Goal: Transaction & Acquisition: Purchase product/service

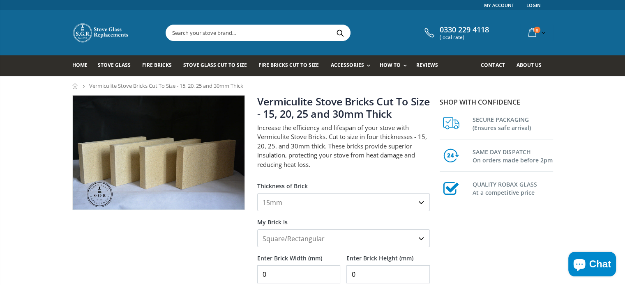
click at [420, 202] on select "15mm 20mm 25mm 30mm" at bounding box center [343, 202] width 172 height 18
select select "20mm"
click at [257, 193] on select "15mm 20mm 25mm 30mm" at bounding box center [343, 202] width 172 height 18
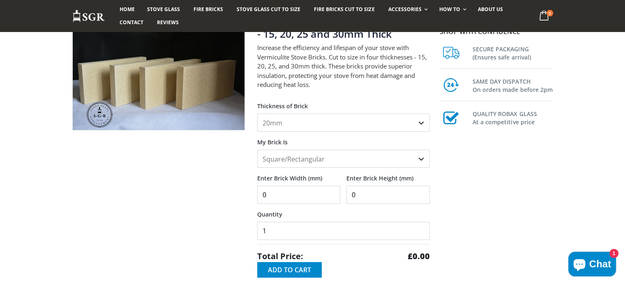
scroll to position [82, 0]
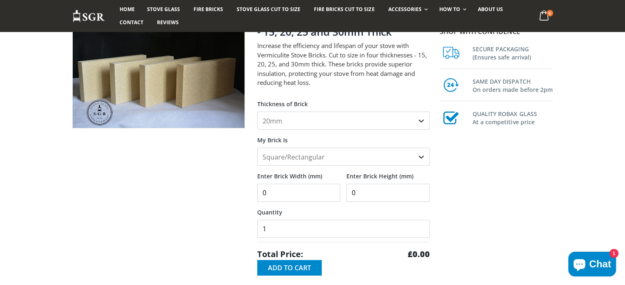
click at [420, 157] on select "Square/Rectangular Shaped (+£8)" at bounding box center [343, 157] width 172 height 18
click at [257, 148] on select "Square/Rectangular Shaped (+£8)" at bounding box center [343, 157] width 172 height 18
click at [332, 186] on input "58" at bounding box center [298, 193] width 83 height 18
click at [332, 186] on input "59" at bounding box center [298, 193] width 83 height 18
click at [332, 186] on input "60" at bounding box center [298, 193] width 83 height 18
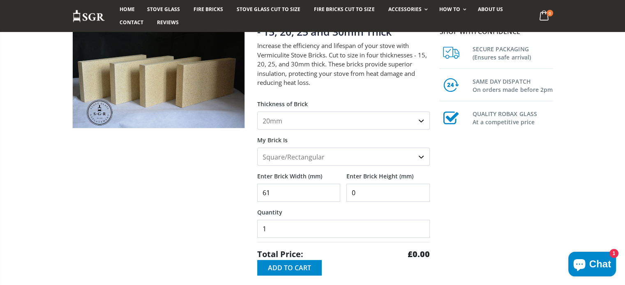
click at [332, 186] on input "61" at bounding box center [298, 193] width 83 height 18
click at [332, 186] on input "62" at bounding box center [298, 193] width 83 height 18
click at [332, 186] on input "63" at bounding box center [298, 193] width 83 height 18
click at [332, 186] on input "64" at bounding box center [298, 193] width 83 height 18
click at [332, 186] on input "65" at bounding box center [298, 193] width 83 height 18
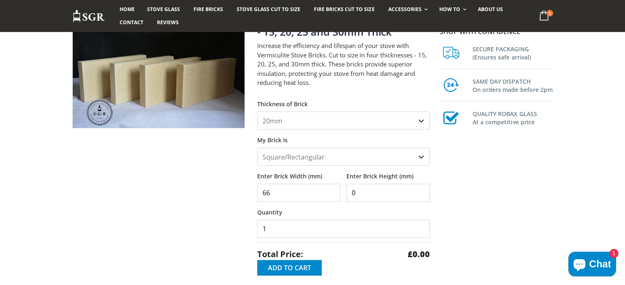
click at [332, 186] on input "66" at bounding box center [298, 193] width 83 height 18
type input "65"
click at [331, 200] on input "65" at bounding box center [298, 193] width 83 height 18
click at [420, 187] on input "47" at bounding box center [387, 193] width 83 height 18
type input "4"
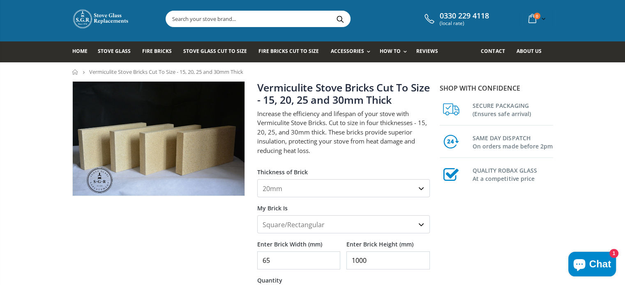
scroll to position [0, 0]
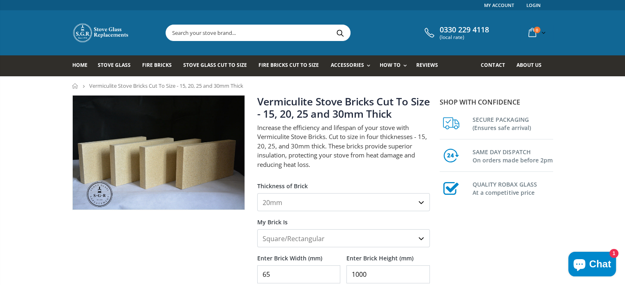
type input "1000"
